Goal: Contribute content: Add original content to the website for others to see

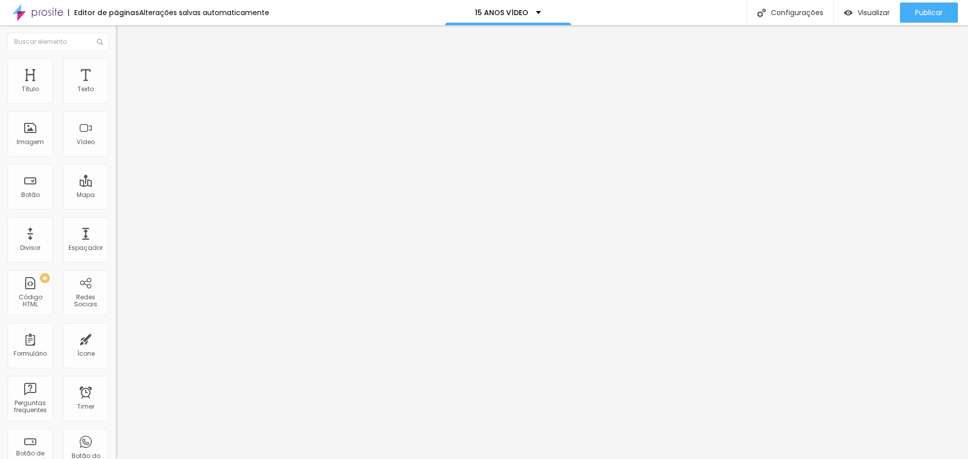
click at [116, 354] on img at bounding box center [174, 412] width 116 height 116
type input "1.3"
type input "1.2"
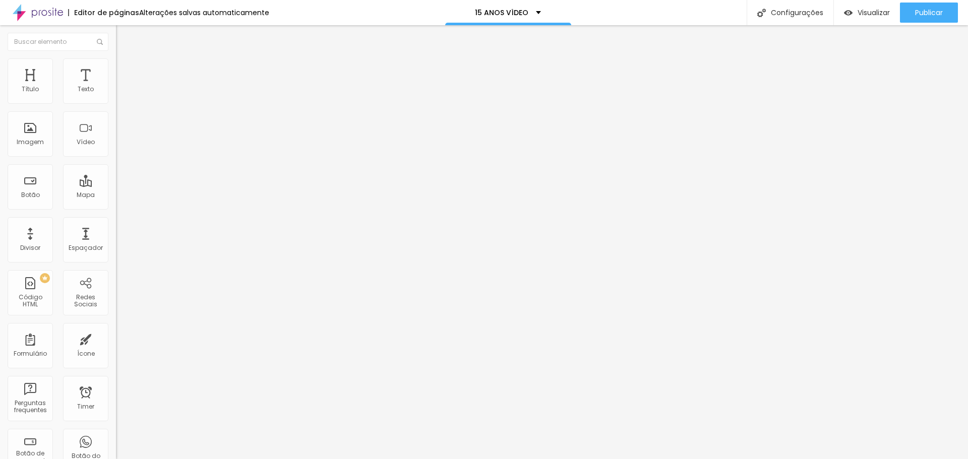
type input "1.1"
type input "1"
type input "0.9"
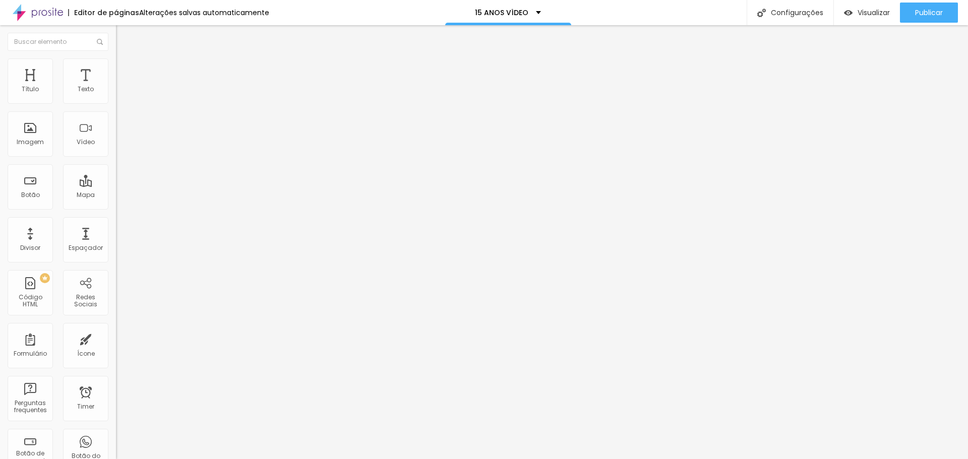
type input "0.9"
type input "1.1"
type input "1.3"
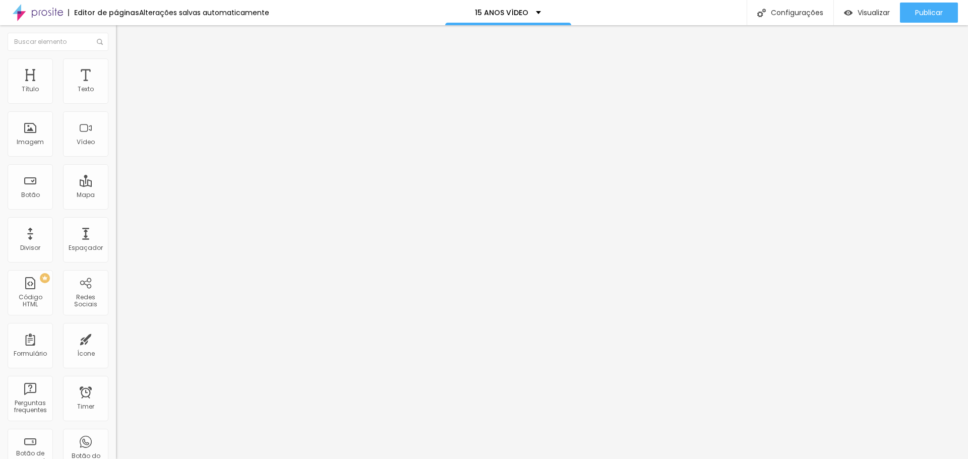
type input "1.5"
type input "1.6"
type input "1.8"
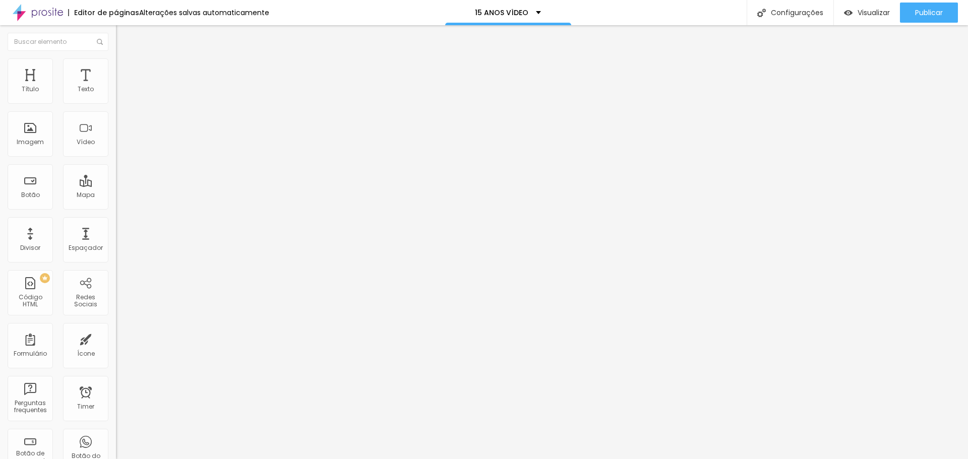
type input "1.8"
type input "1.9"
type input "2"
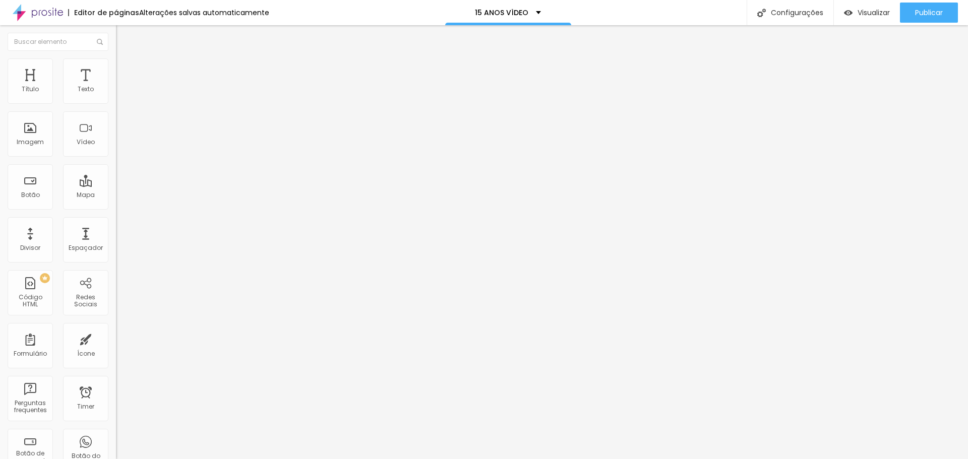
drag, startPoint x: 58, startPoint y: 138, endPoint x: 94, endPoint y: 139, distance: 35.3
type input "2"
type input "1"
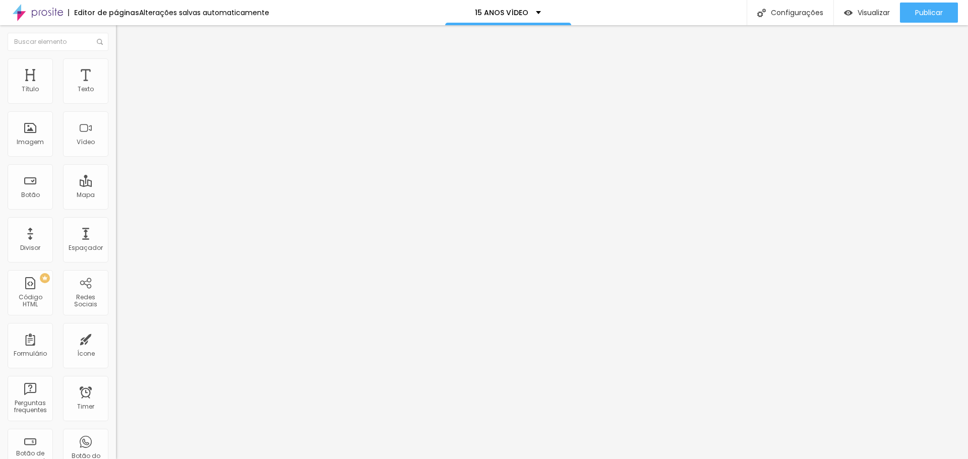
type input "2"
type input "3"
type input "4"
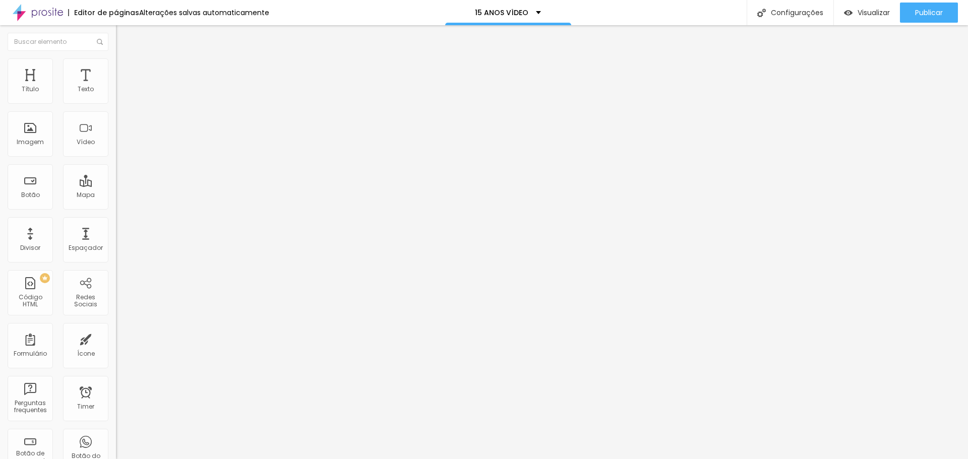
type input "4"
type input "5"
type input "6"
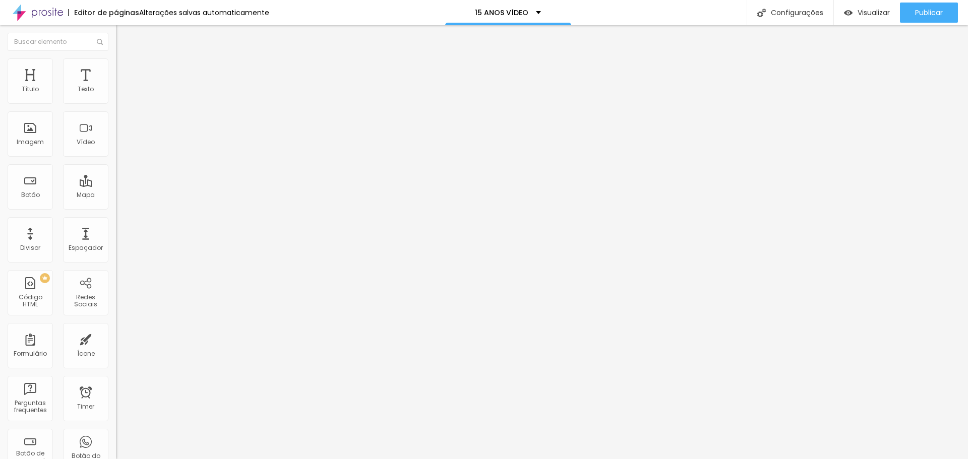
type input "7"
type input "6"
type input "4"
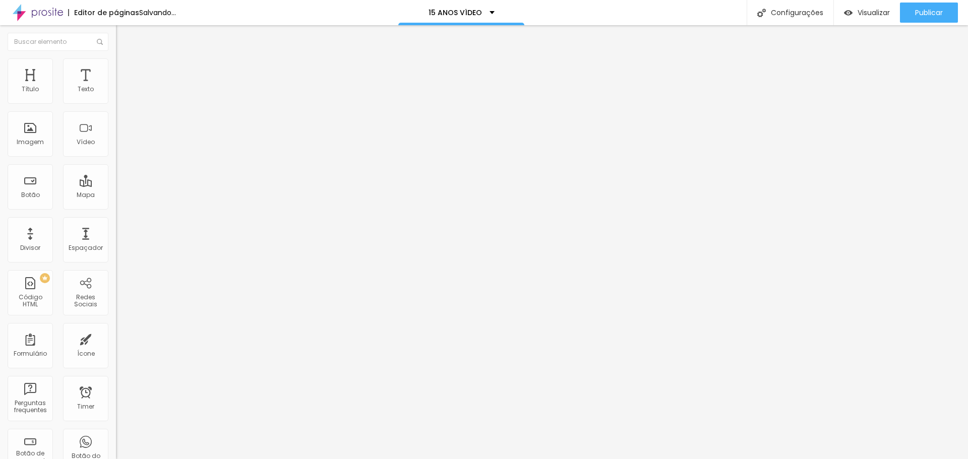
type input "4"
type input "2"
type input "1"
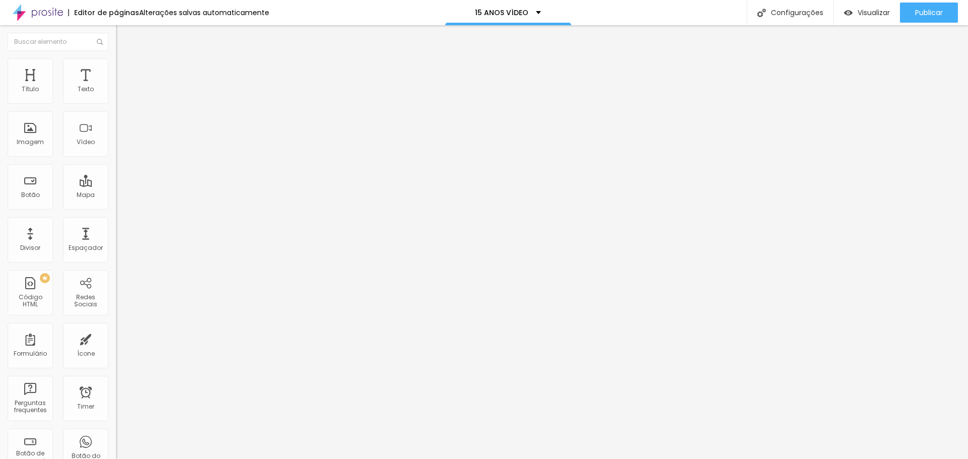
type input "1"
type input "16"
type input "12"
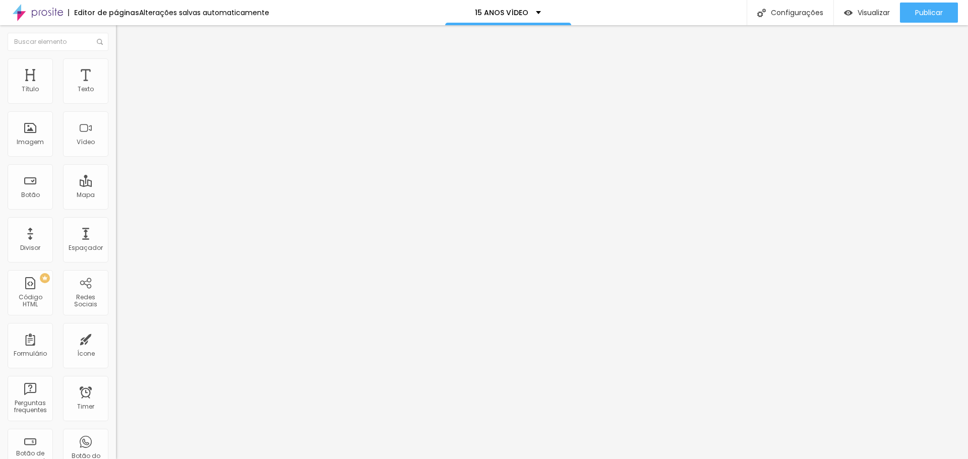
type input "12"
type input "11"
type input "13"
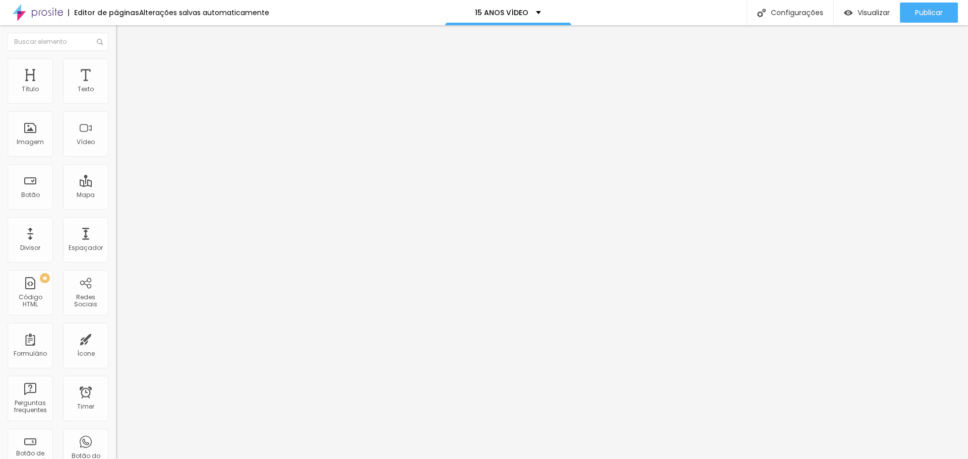
type input "16"
type input "22"
type input "23"
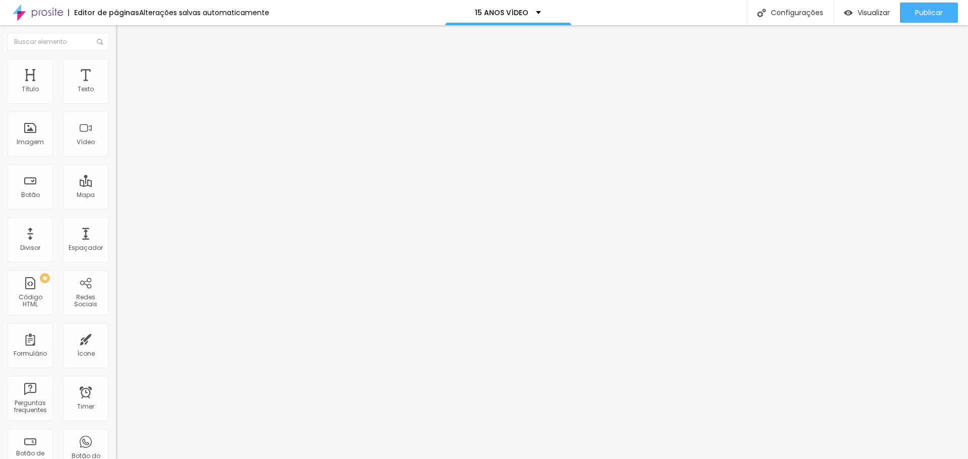
type input "23"
type input "24"
type input "23"
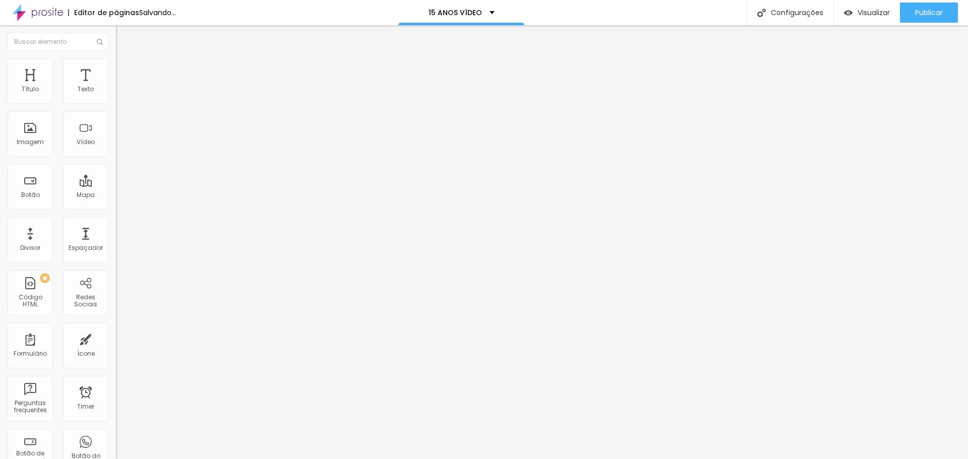
type input "22"
type input "21"
drag, startPoint x: 48, startPoint y: 99, endPoint x: 56, endPoint y: 104, distance: 9.1
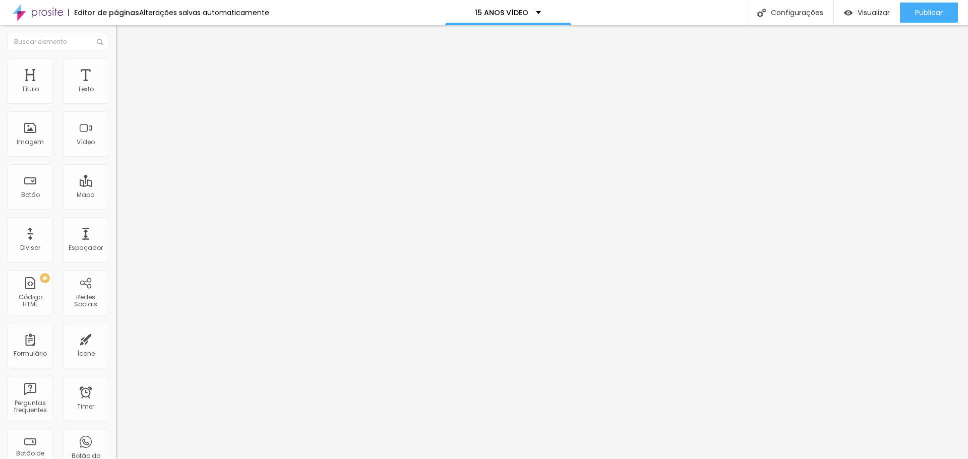
type input "21"
click at [116, 185] on input "range" at bounding box center [148, 189] width 65 height 8
type input "19"
type input "20"
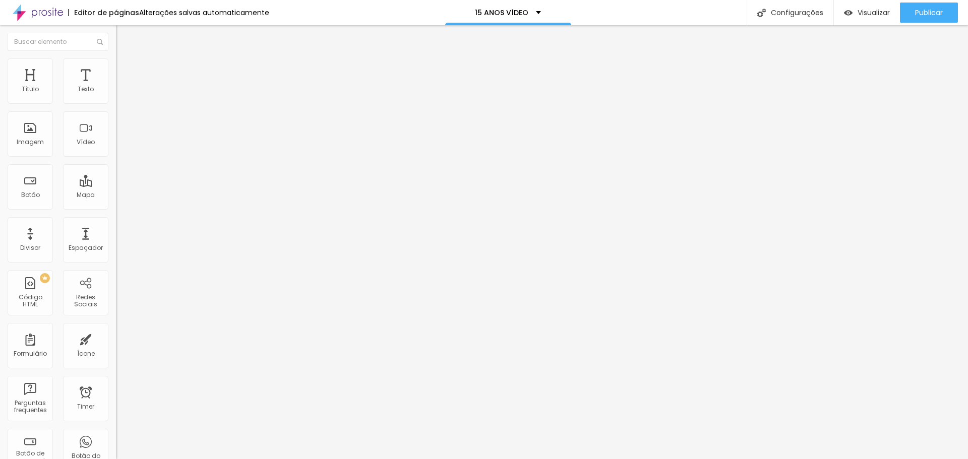
type input "20"
type input "21"
type input "22"
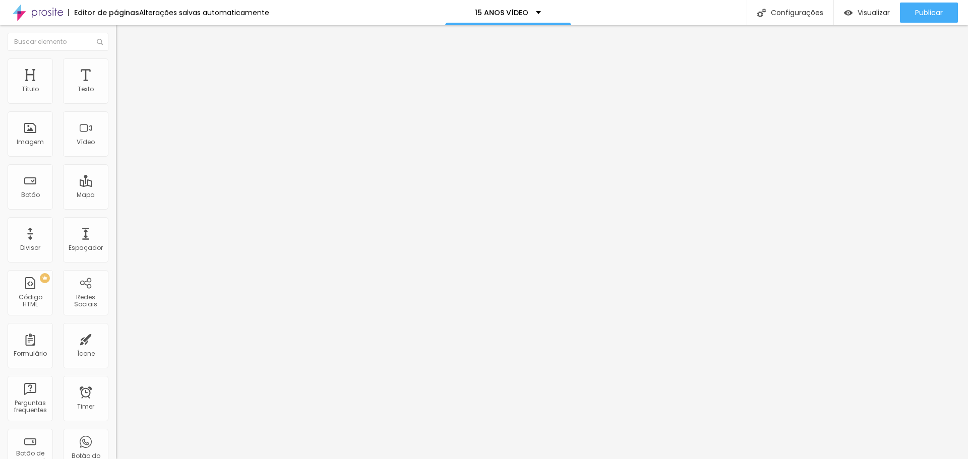
drag, startPoint x: 48, startPoint y: 97, endPoint x: 59, endPoint y: 98, distance: 11.6
type input "22"
click at [116, 185] on input "range" at bounding box center [148, 189] width 65 height 8
click at [928, 9] on span "Publicar" at bounding box center [929, 13] width 28 height 8
click at [925, 11] on span "Publicar" at bounding box center [929, 13] width 28 height 8
